Goal: Task Accomplishment & Management: Manage account settings

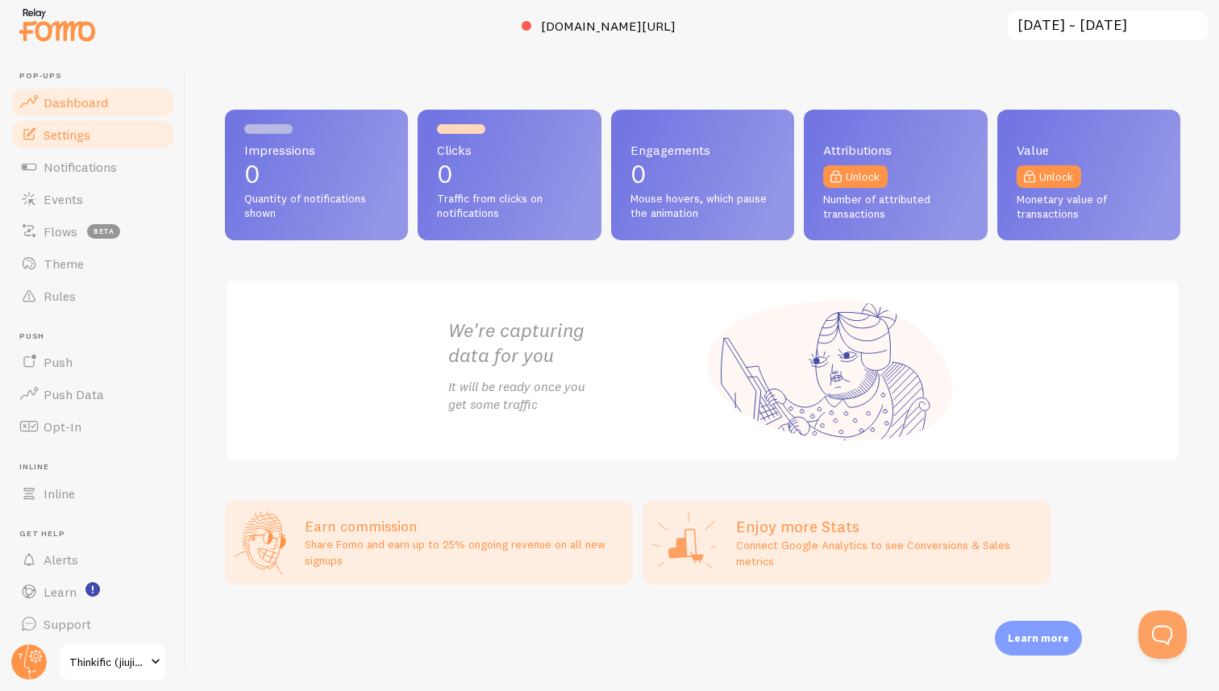
click at [88, 141] on span "Settings" at bounding box center [67, 135] width 47 height 16
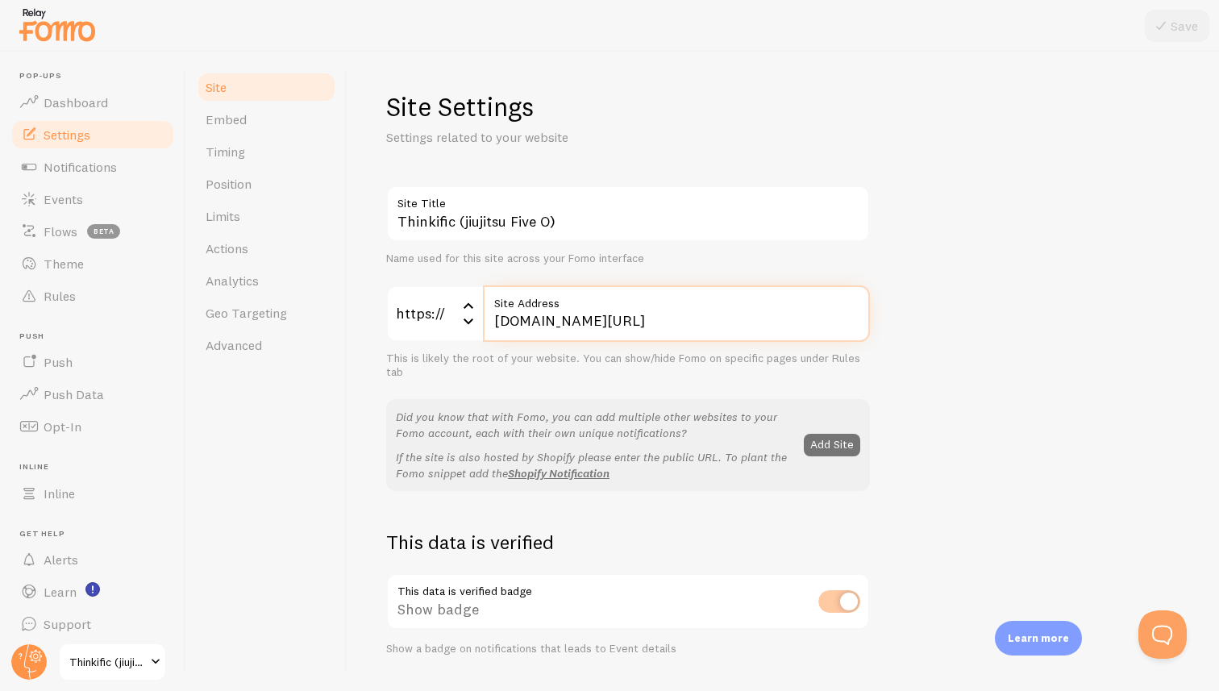
click at [499, 319] on input "jiujitsu-five-o.thinkific.com/products/courses/police-defensive-tactics-instruc…" at bounding box center [676, 313] width 387 height 56
drag, startPoint x: 495, startPoint y: 318, endPoint x: 927, endPoint y: 316, distance: 432.1
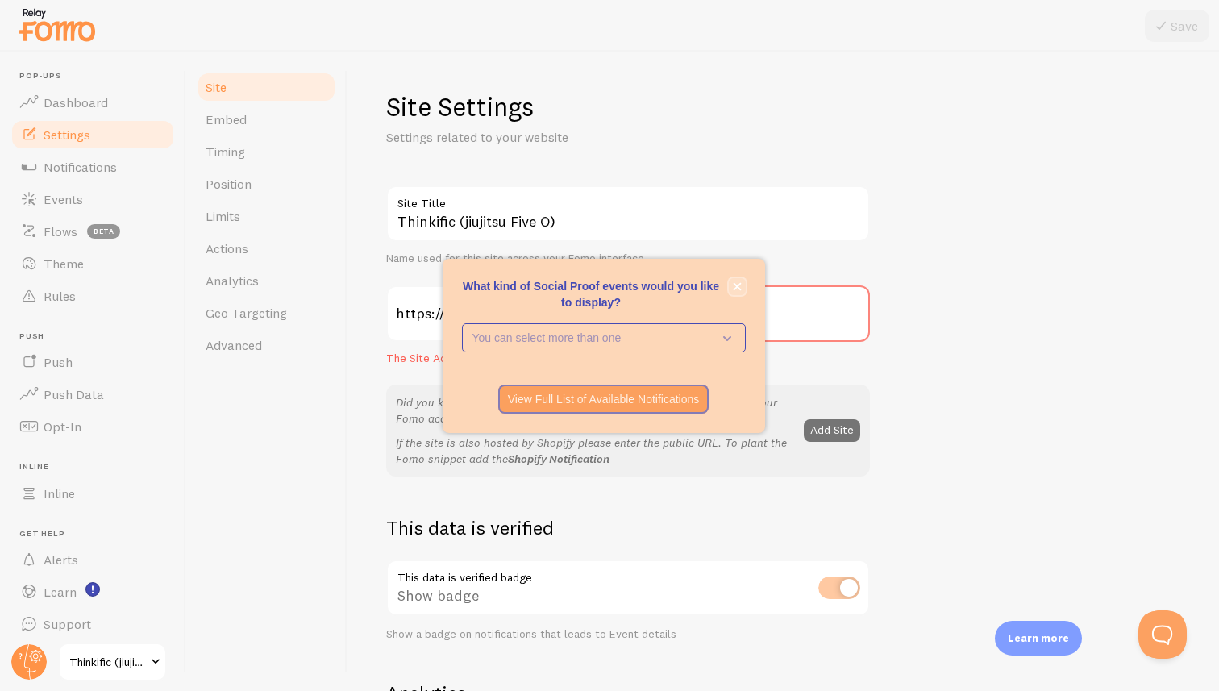
click at [734, 288] on icon "close," at bounding box center [737, 286] width 8 height 8
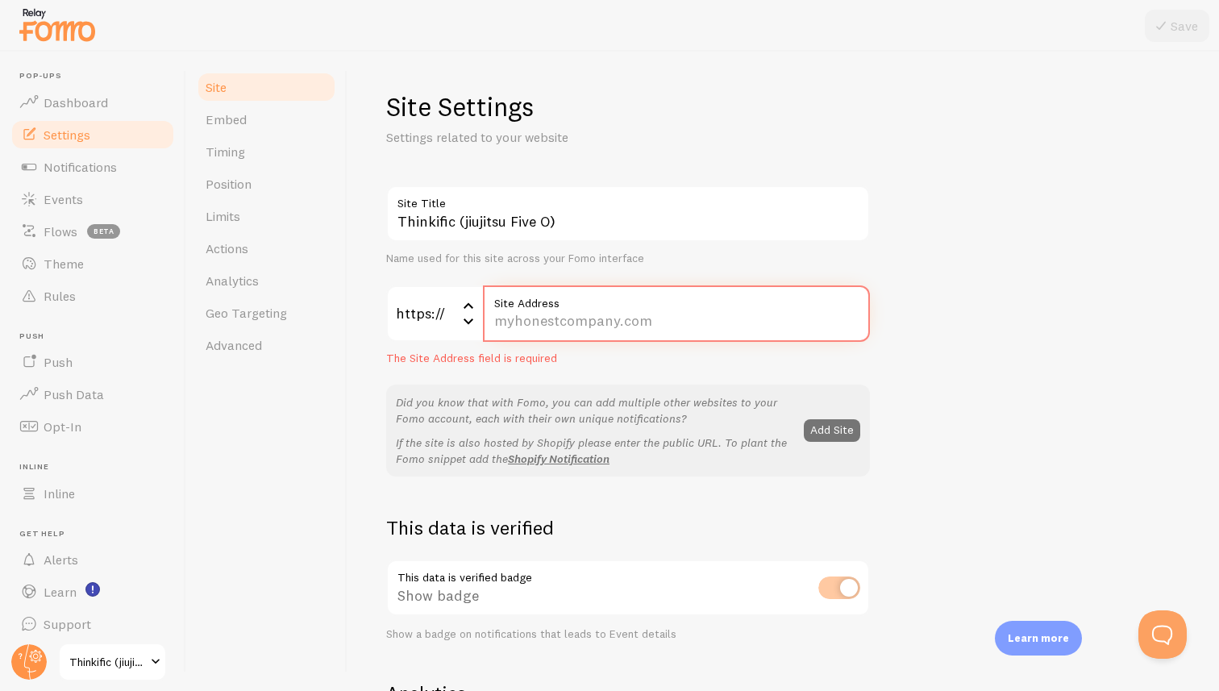
click at [622, 318] on input "Site Address" at bounding box center [676, 313] width 387 height 56
paste input "[DOMAIN_NAME][URL]"
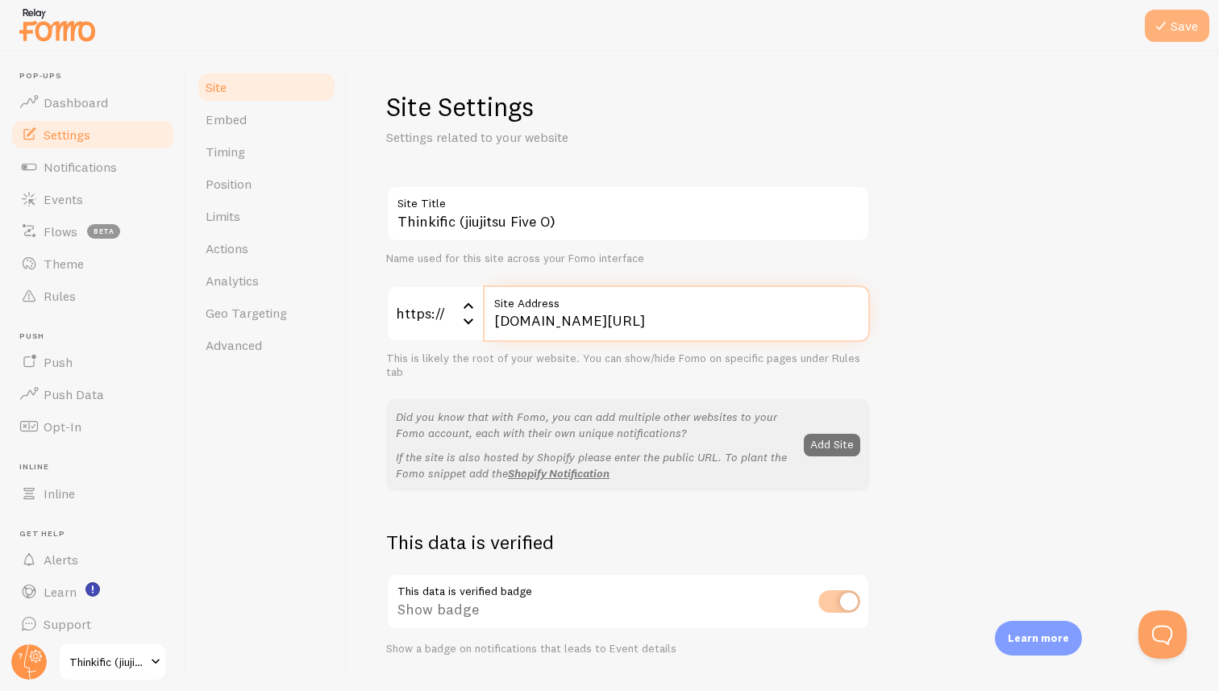
type input "[DOMAIN_NAME][URL]"
click at [1168, 23] on icon at bounding box center [1160, 25] width 19 height 19
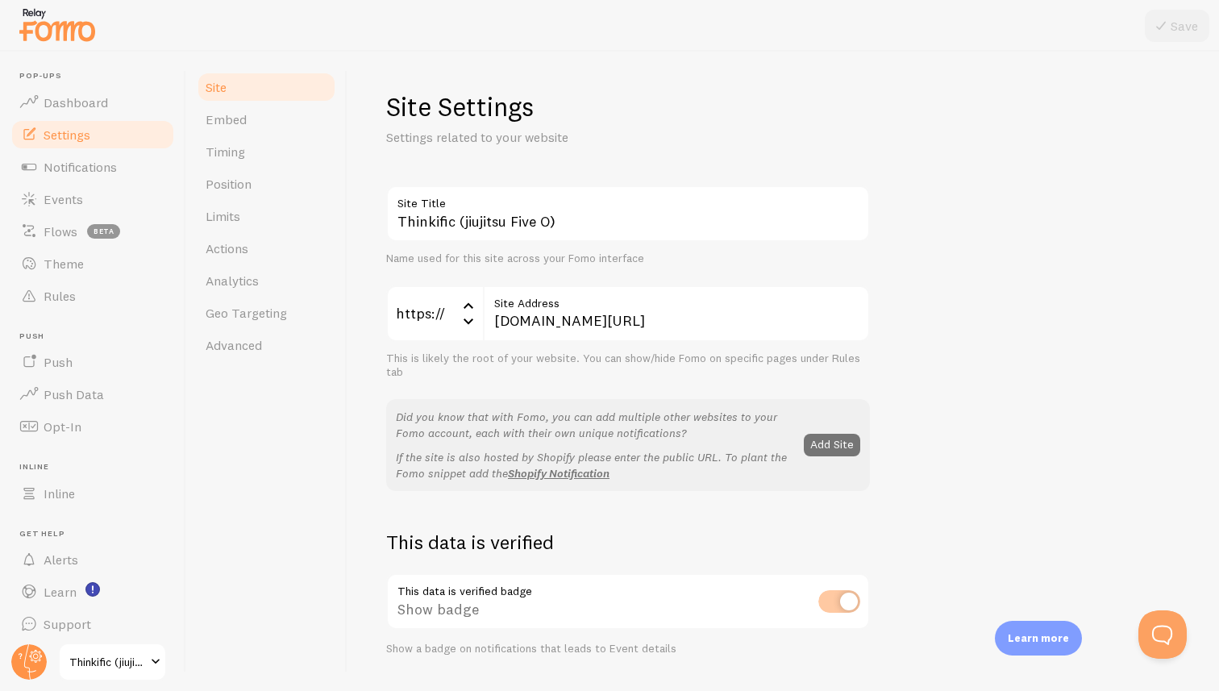
click at [716, 109] on h1 "Site Settings" at bounding box center [628, 106] width 484 height 33
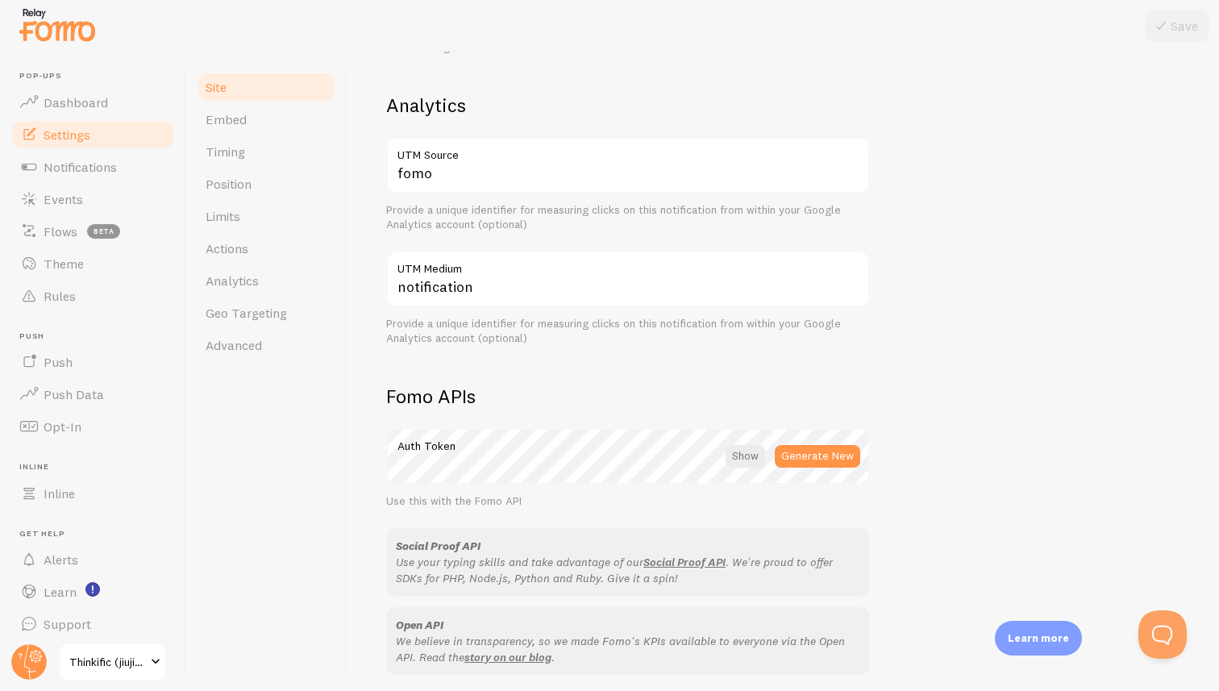
scroll to position [701, 0]
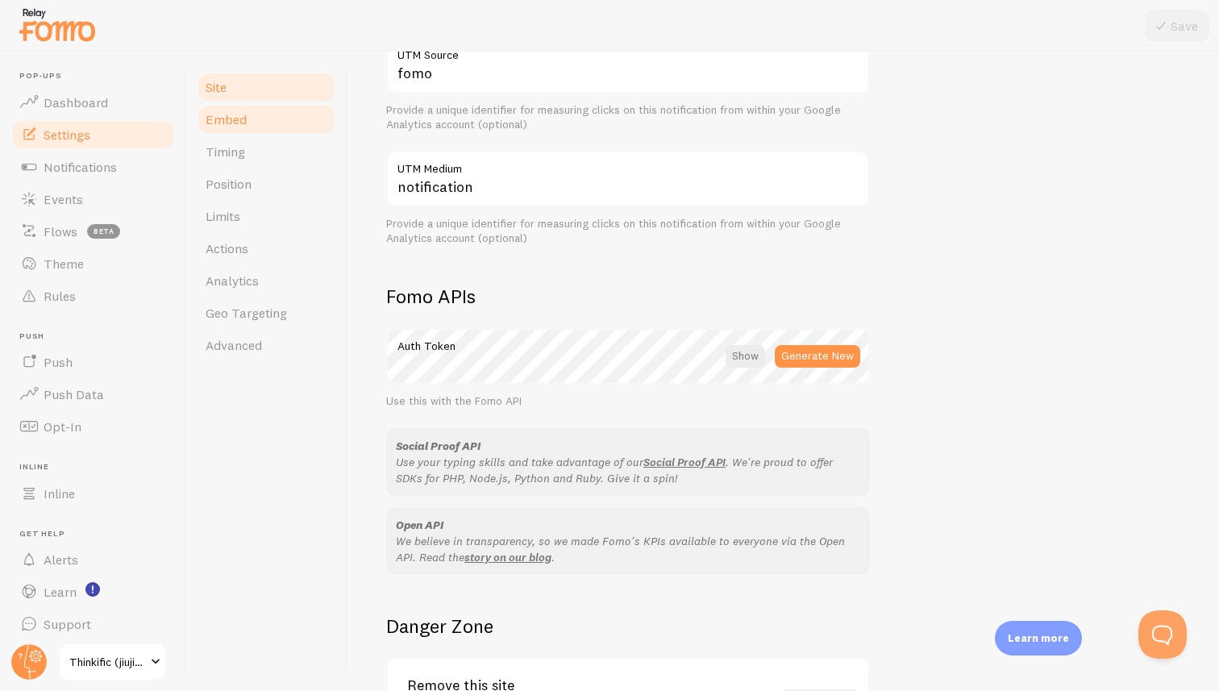
click at [233, 120] on span "Embed" at bounding box center [226, 119] width 41 height 16
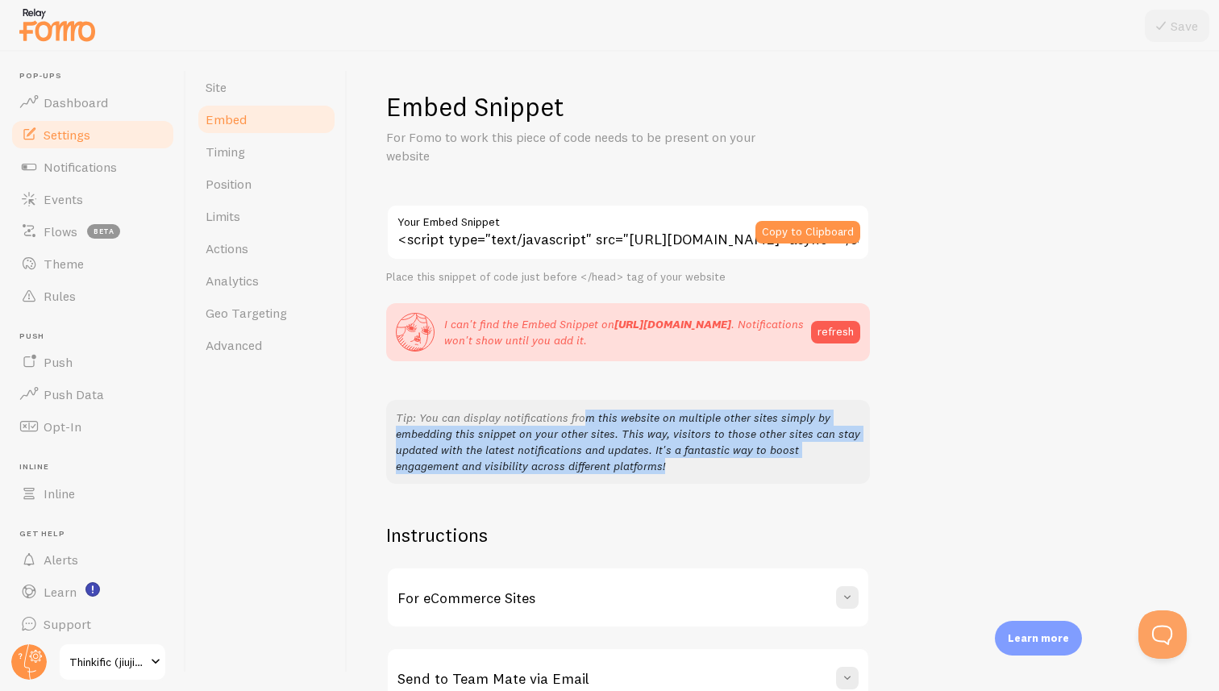
drag, startPoint x: 584, startPoint y: 422, endPoint x: 695, endPoint y: 486, distance: 128.2
click at [695, 484] on div "Tip: You can display notifications from this website on multiple other sites si…" at bounding box center [628, 442] width 484 height 84
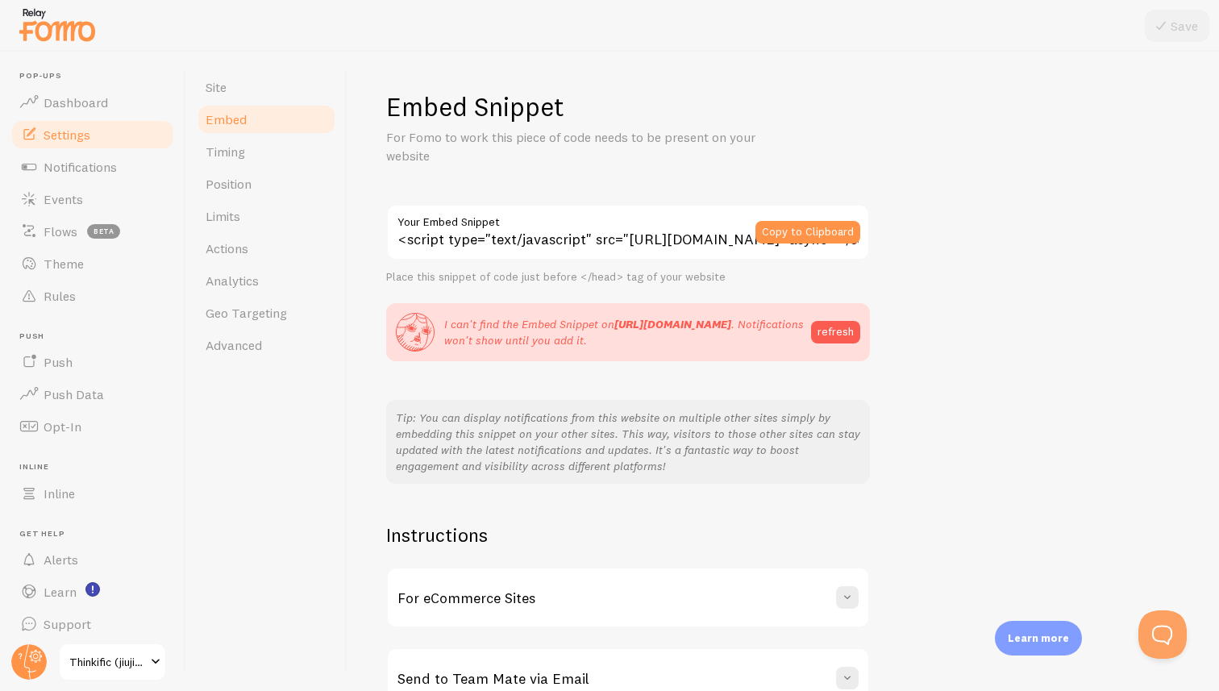
scroll to position [105, 0]
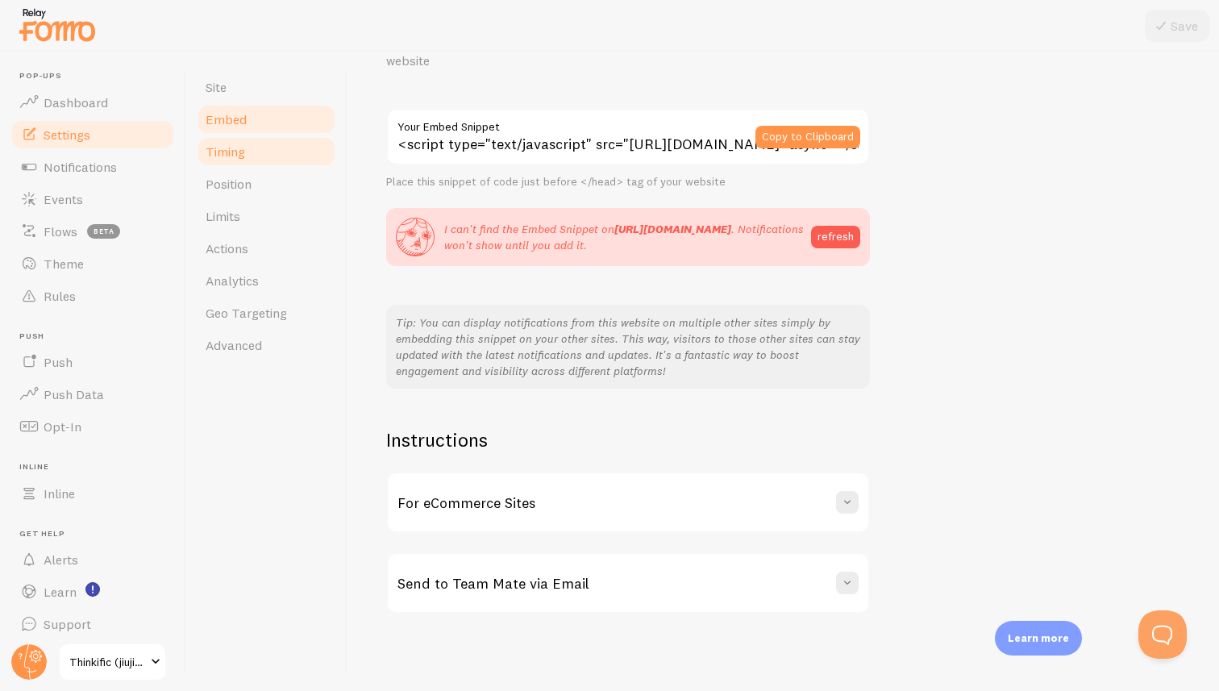
click at [245, 143] on link "Timing" at bounding box center [266, 151] width 141 height 32
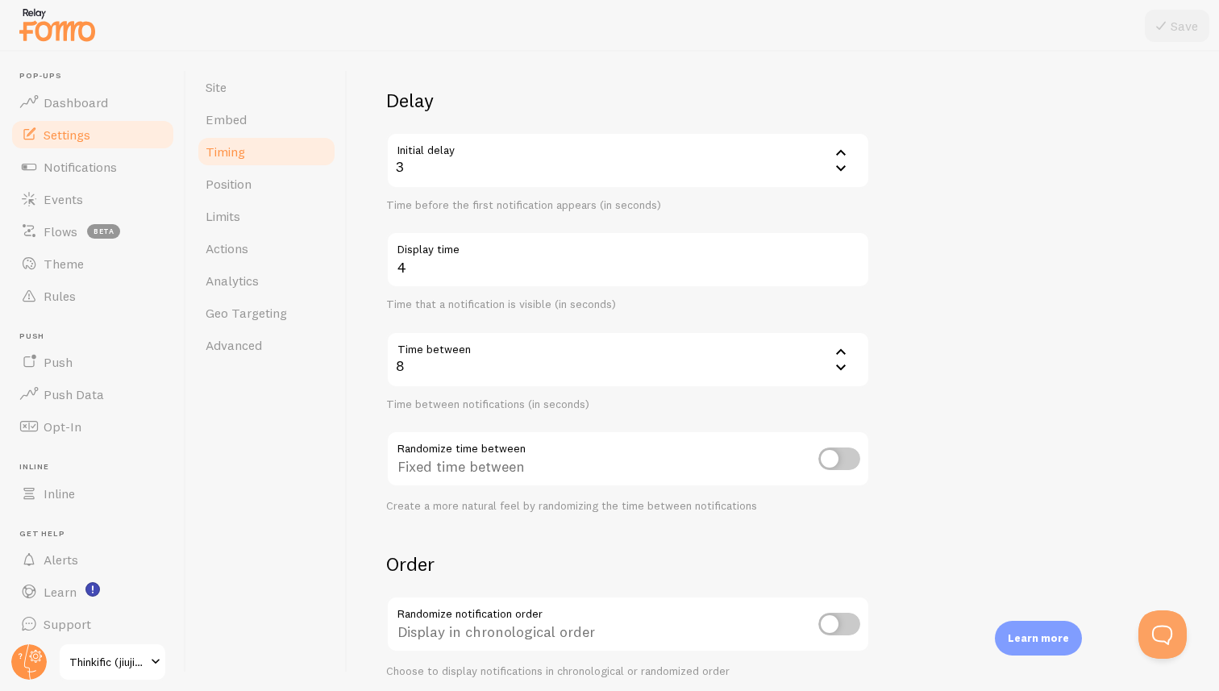
scroll to position [264, 0]
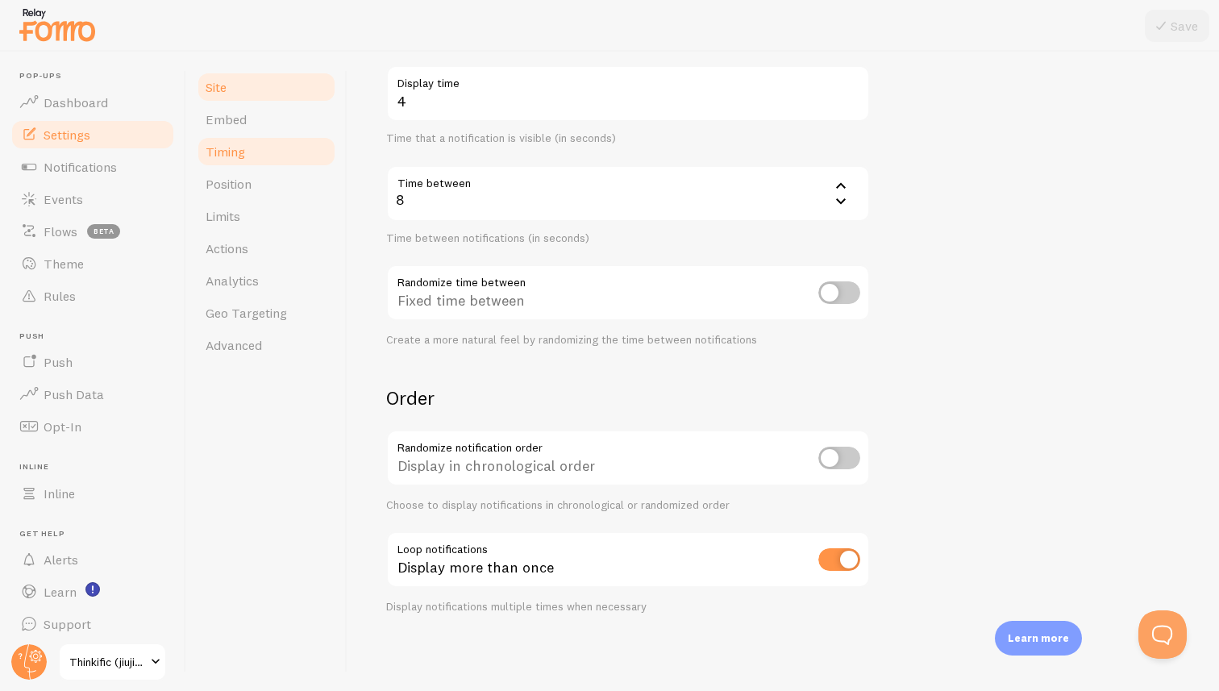
click at [215, 85] on span "Site" at bounding box center [216, 87] width 21 height 16
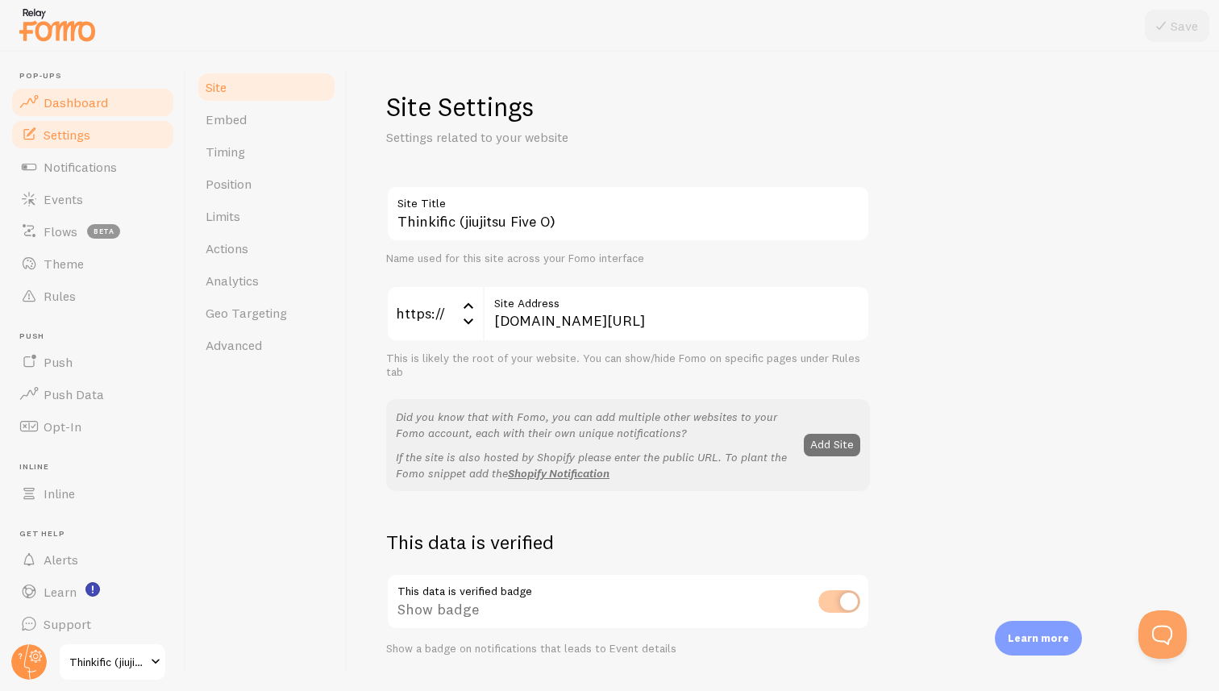
click at [94, 98] on span "Dashboard" at bounding box center [76, 102] width 64 height 16
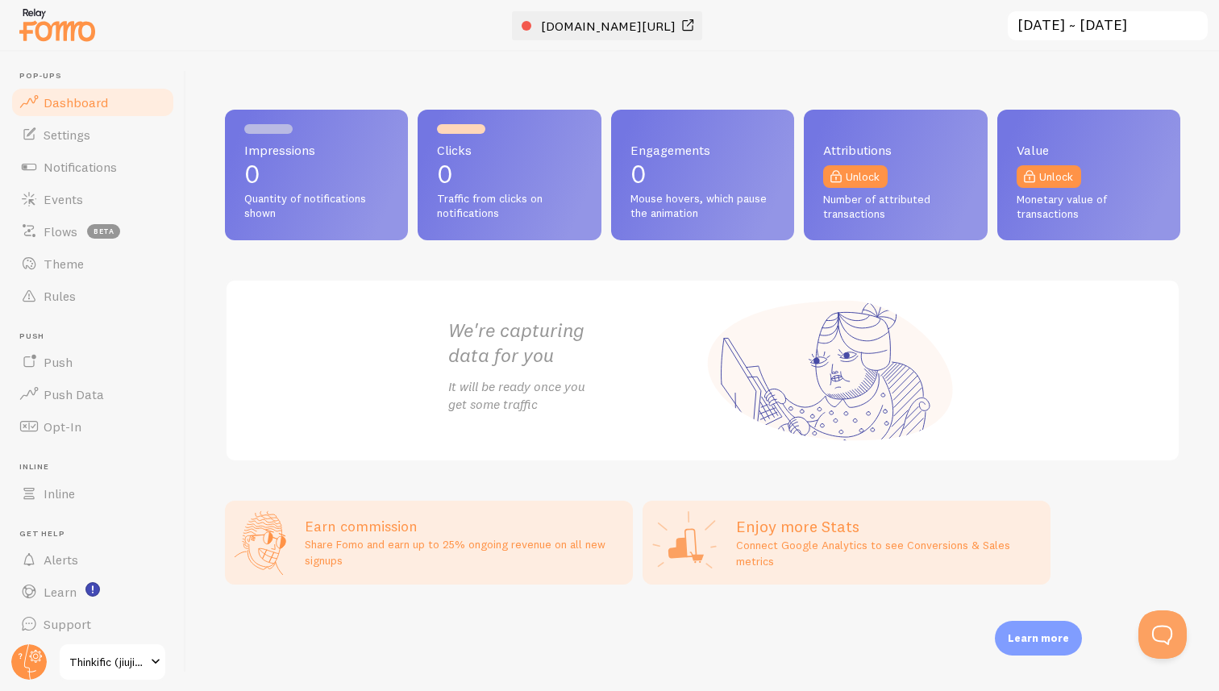
click at [639, 23] on span "[DOMAIN_NAME][URL]" at bounding box center [608, 26] width 135 height 16
click at [337, 165] on p "0" at bounding box center [316, 174] width 144 height 26
click at [522, 168] on p "0" at bounding box center [509, 174] width 144 height 26
